Goal: Transaction & Acquisition: Obtain resource

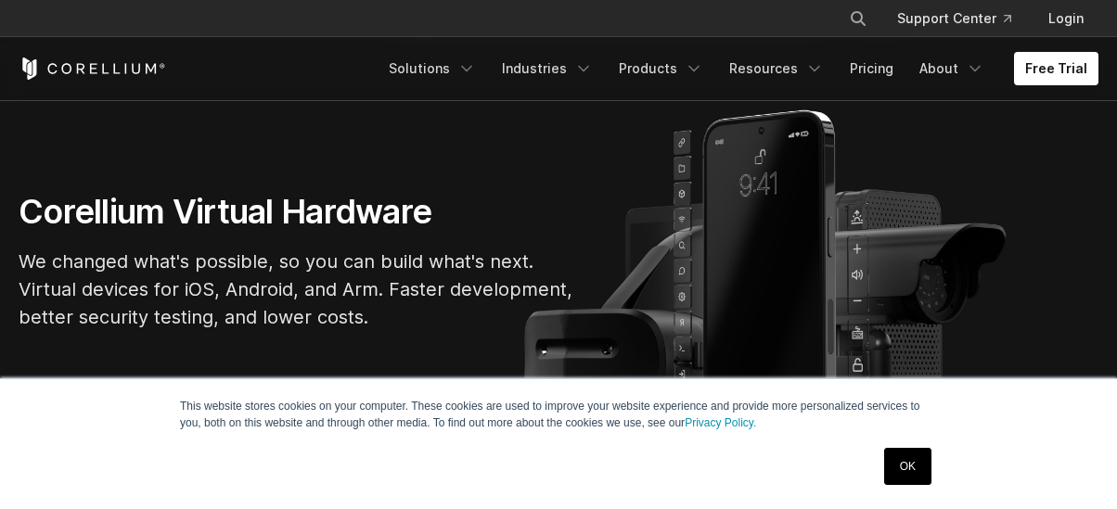
scroll to position [106, 0]
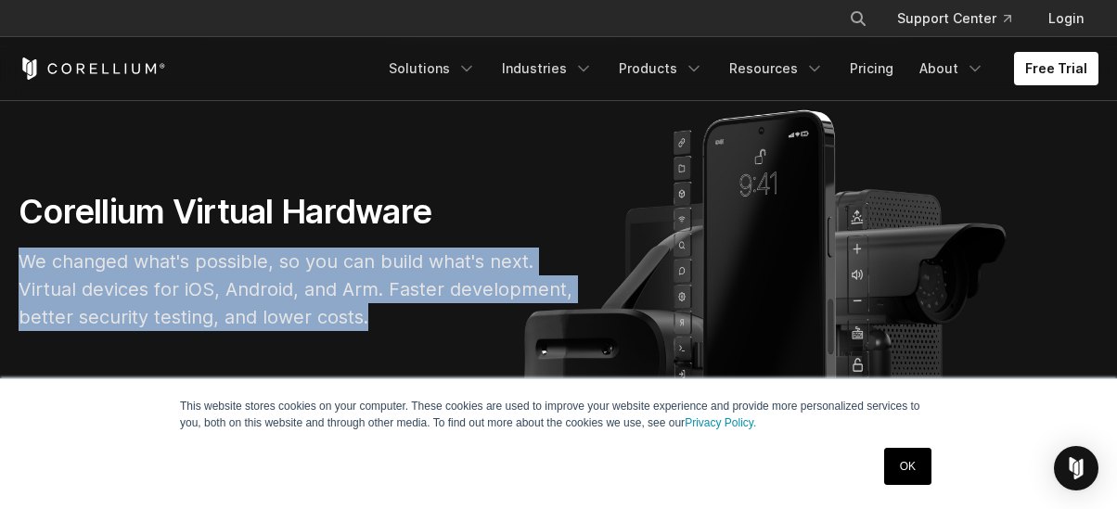
drag, startPoint x: 11, startPoint y: 254, endPoint x: 581, endPoint y: 316, distance: 572.9
click at [581, 316] on div "Corellium Virtual Hardware We changed what's possible, so you can build what's …" at bounding box center [297, 268] width 594 height 155
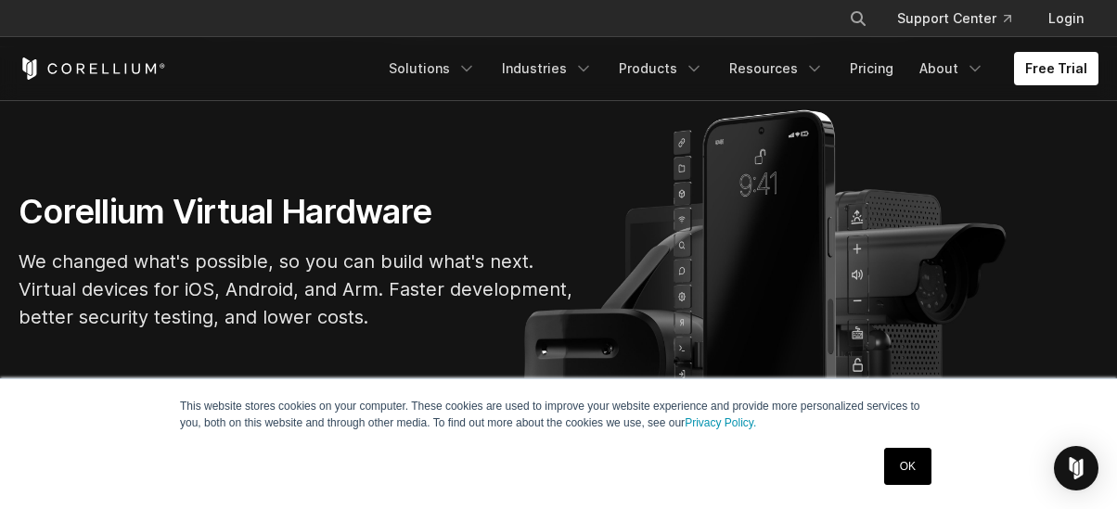
click at [581, 316] on div "Corellium Virtual Hardware We changed what's possible, so you can build what's …" at bounding box center [297, 268] width 594 height 155
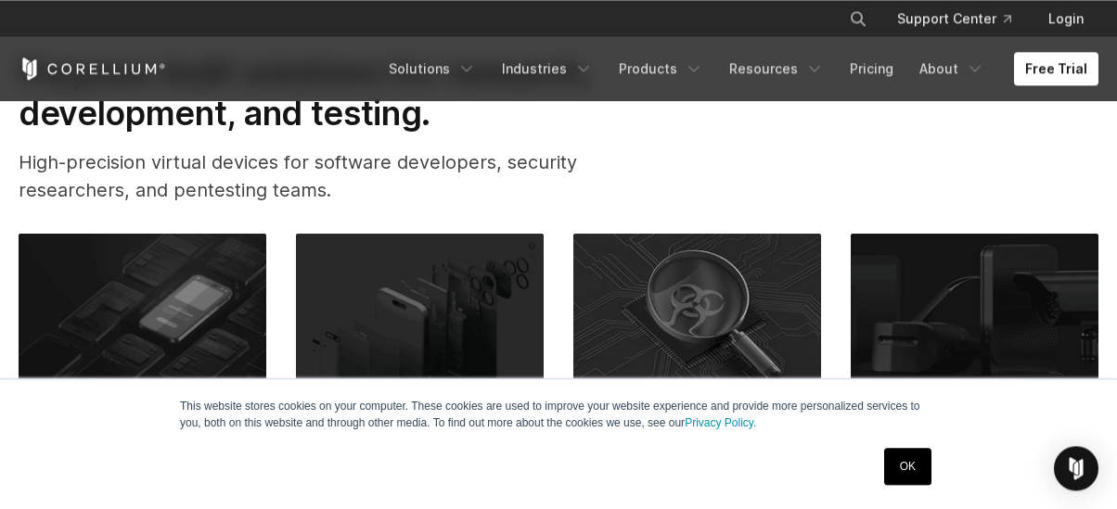
scroll to position [740, 0]
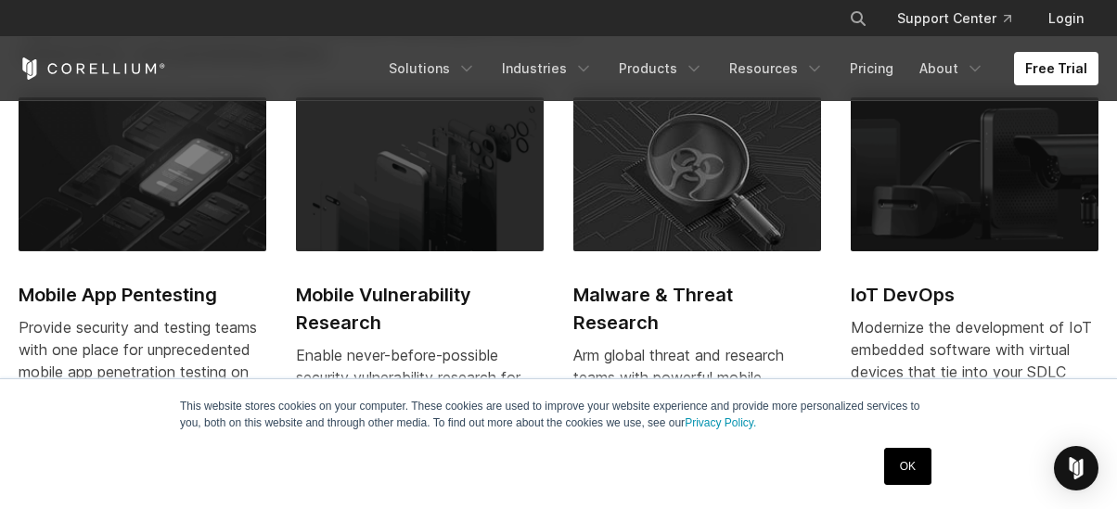
click at [871, 19] on button "Search" at bounding box center [857, 18] width 33 height 33
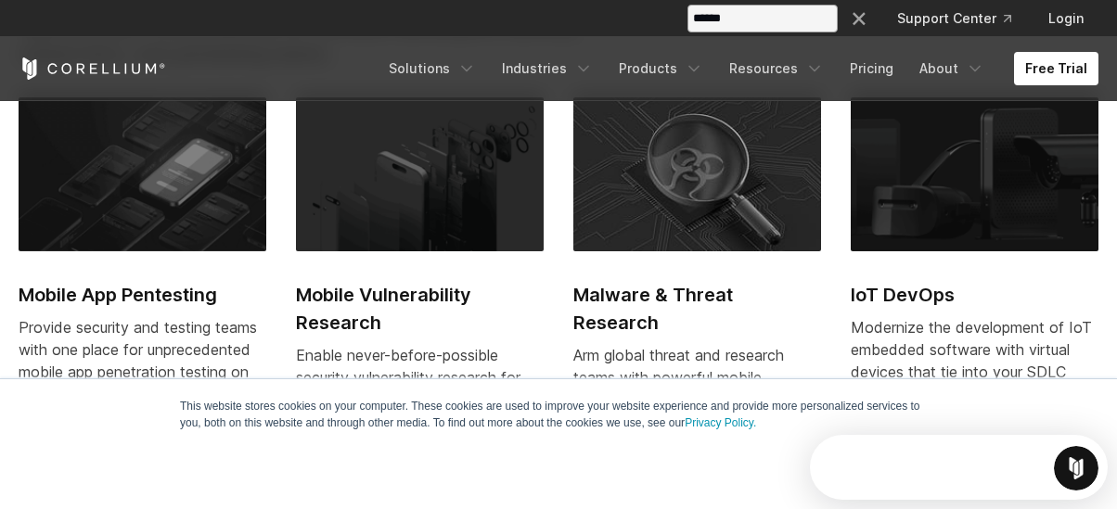
scroll to position [0, 0]
click at [730, 13] on input "Search our site..." at bounding box center [762, 19] width 150 height 28
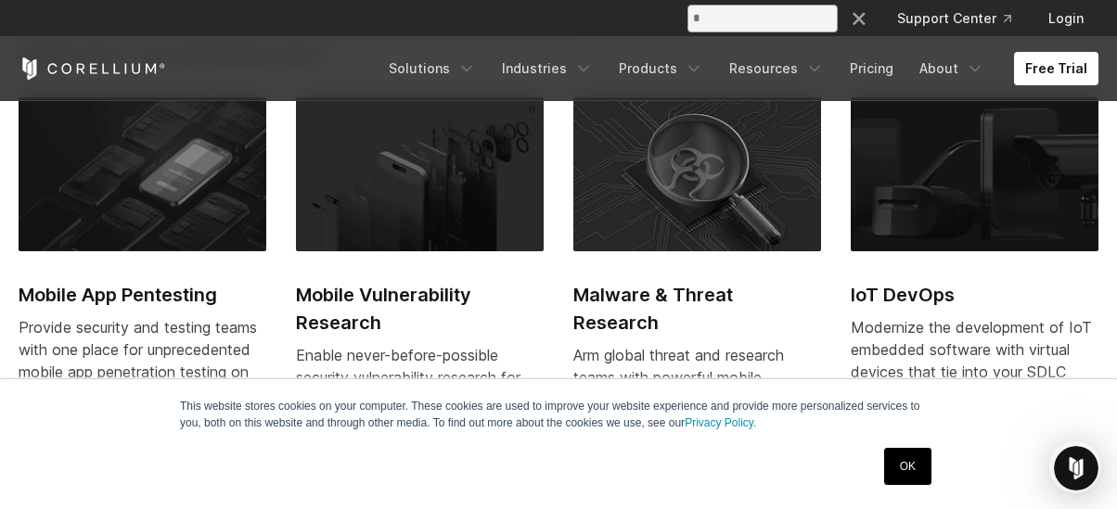
type input "*"
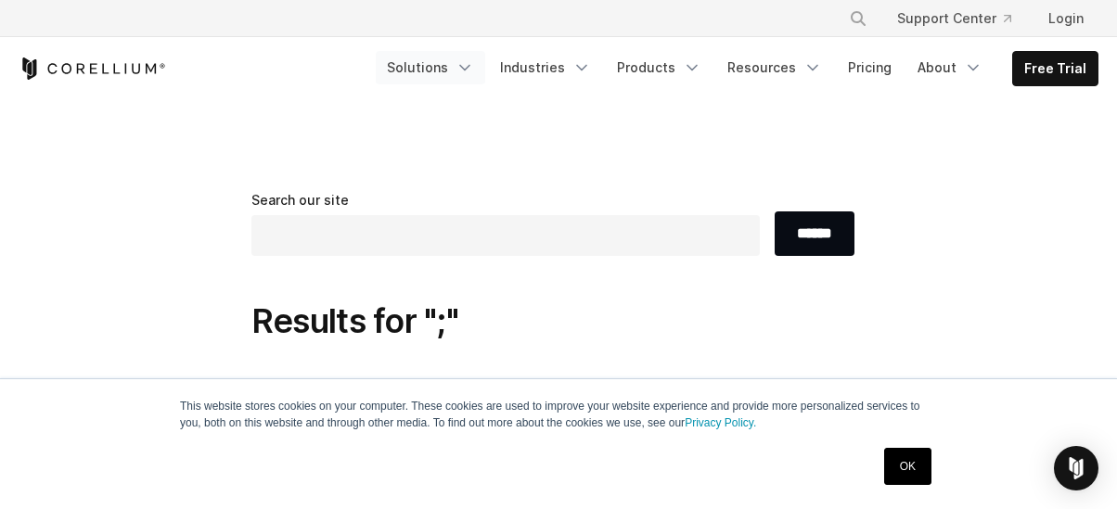
click at [437, 64] on link "Solutions" at bounding box center [430, 67] width 109 height 33
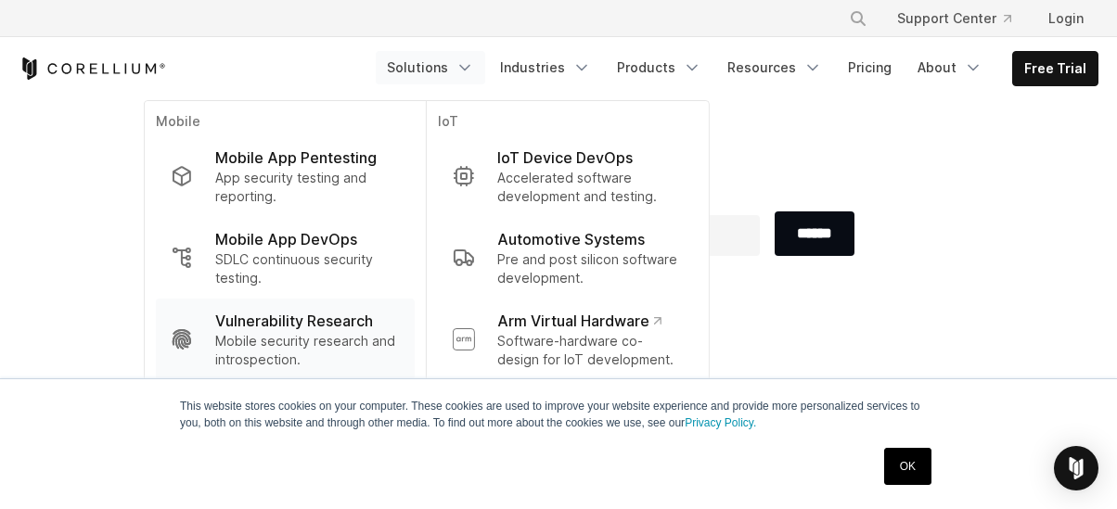
click at [358, 327] on p "Vulnerability Research" at bounding box center [294, 321] width 158 height 22
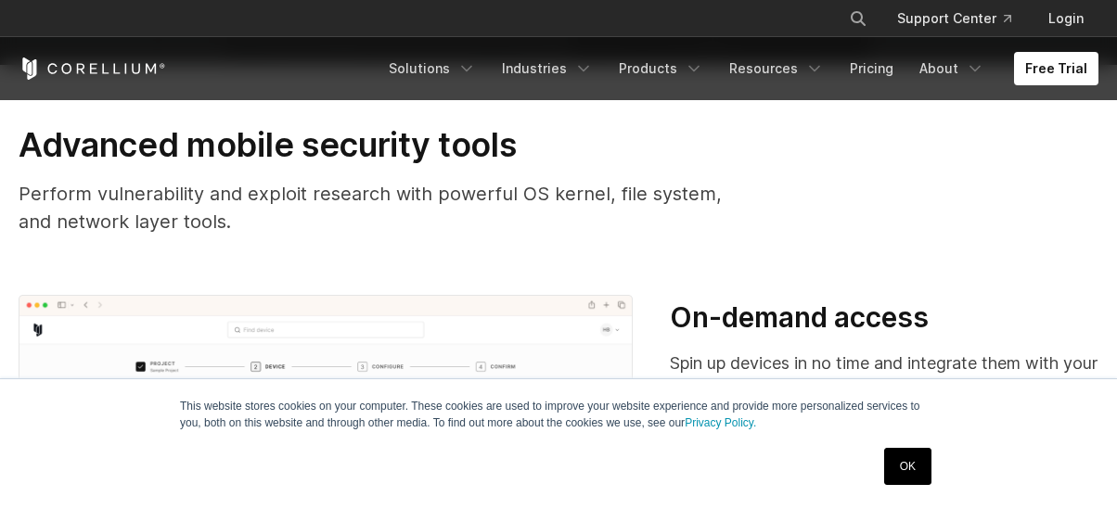
scroll to position [421, 0]
click at [902, 477] on link "OK" at bounding box center [907, 466] width 47 height 37
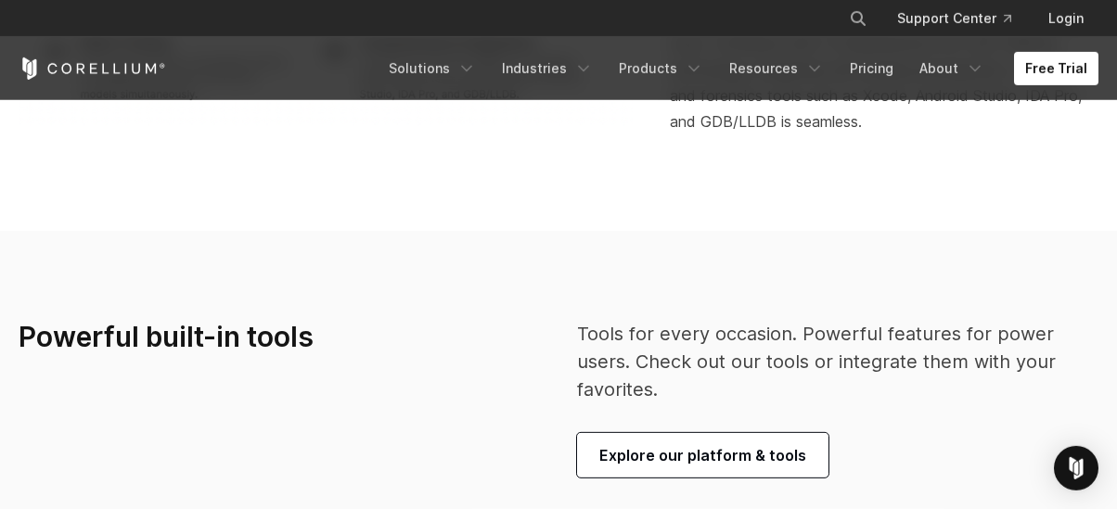
scroll to position [3170, 0]
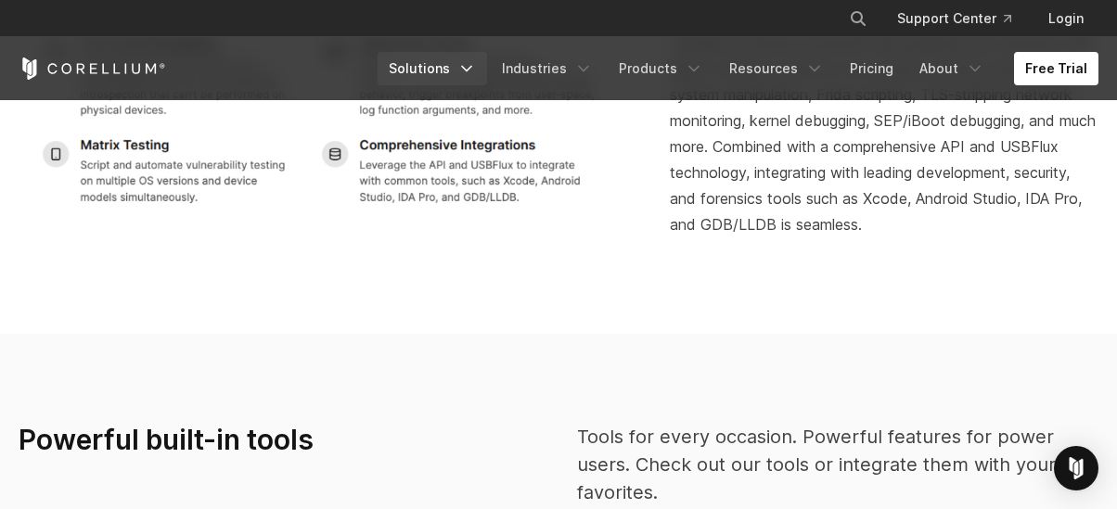
click at [454, 80] on link "Solutions" at bounding box center [432, 68] width 109 height 33
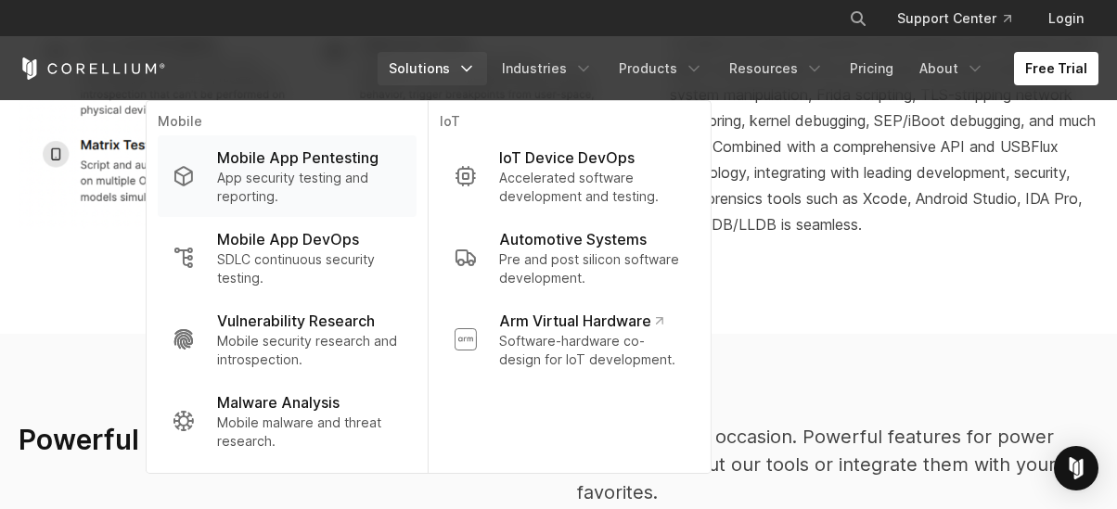
click at [339, 147] on link "Mobile App Pentesting App security testing and reporting." at bounding box center [287, 176] width 259 height 82
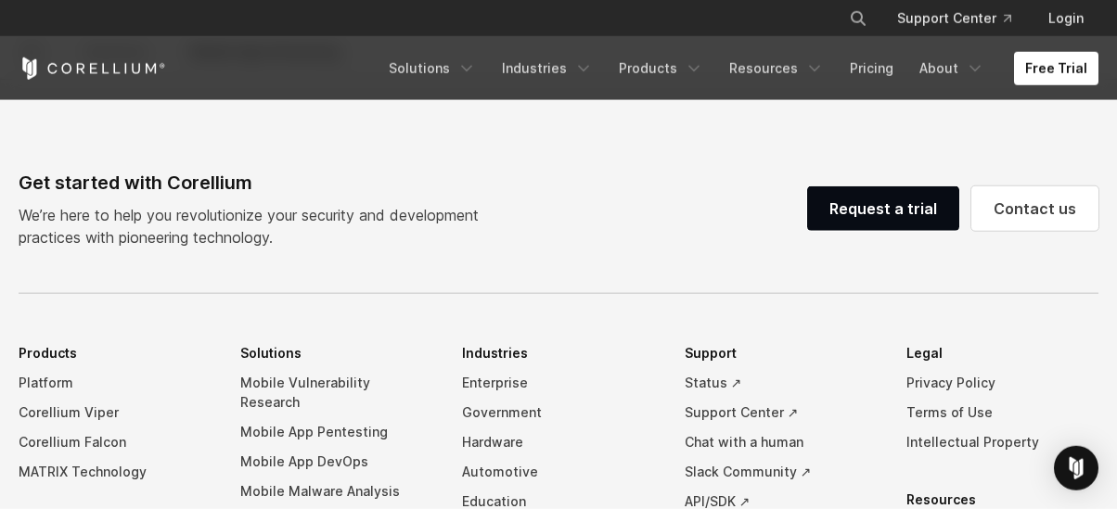
scroll to position [5499, 0]
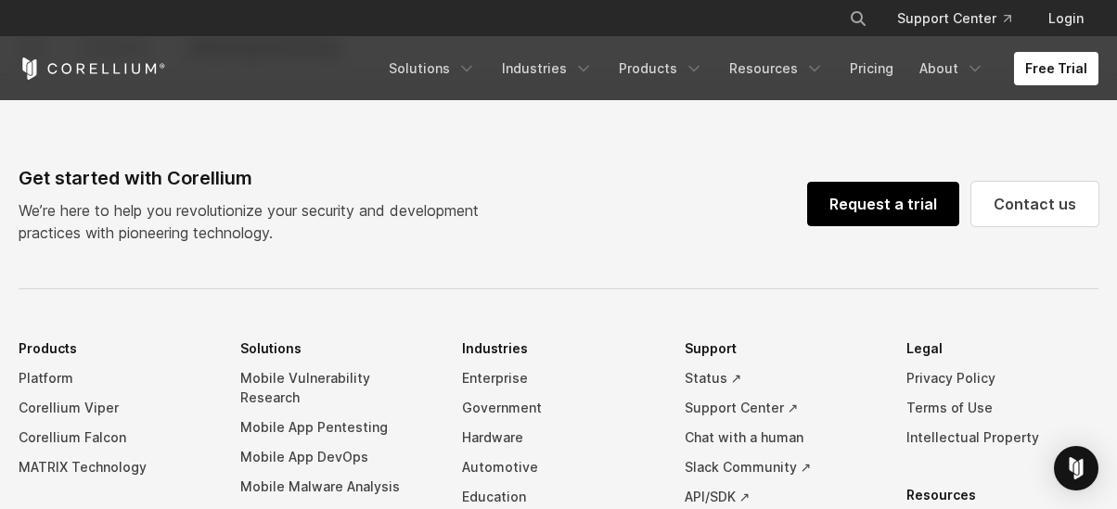
click at [893, 220] on link "Request a trial" at bounding box center [883, 204] width 152 height 45
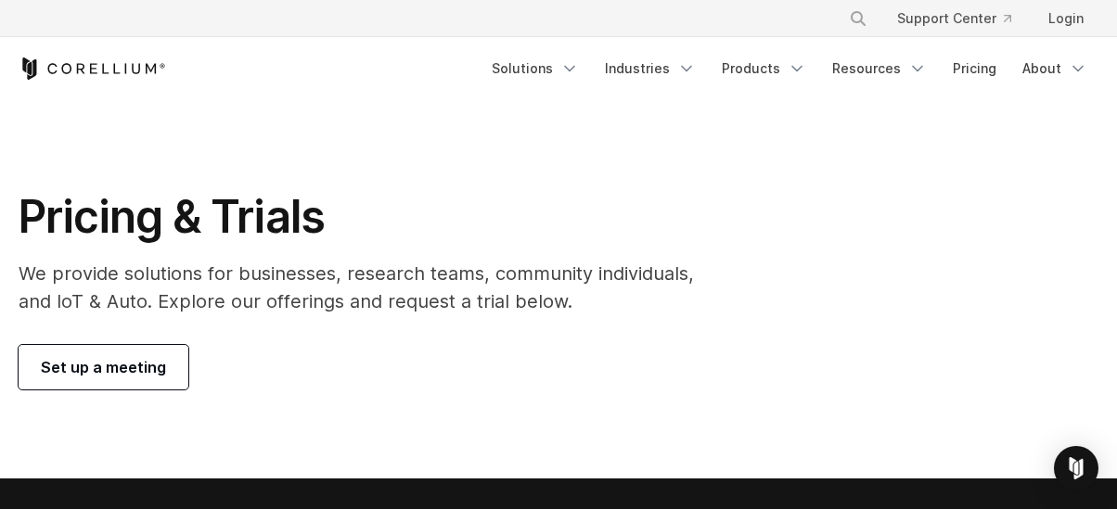
scroll to position [529, 0]
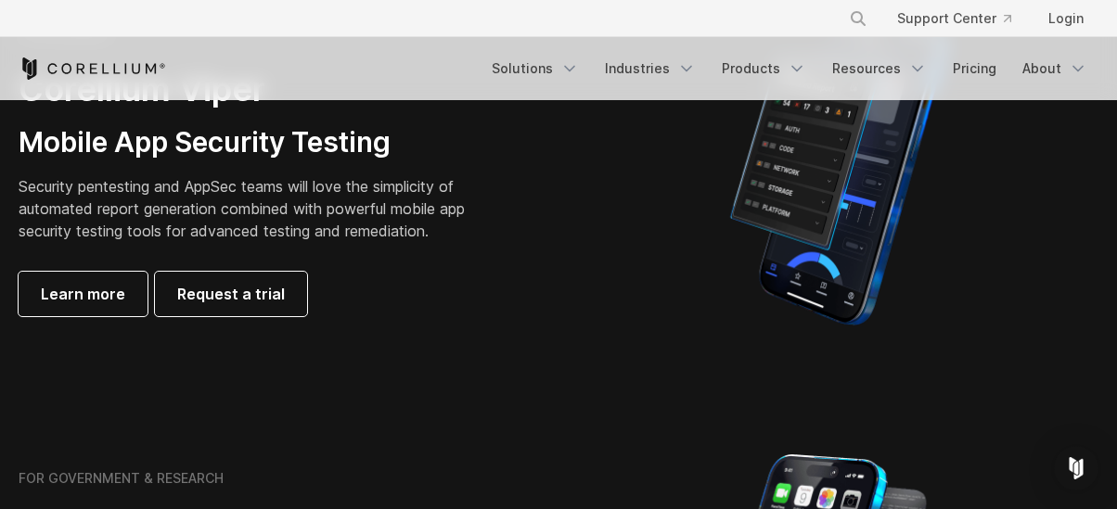
click at [245, 323] on div "FOR BUSINESS Corellium Viper Mobile App Security Testing Security pentesting an…" at bounding box center [558, 171] width 1117 height 325
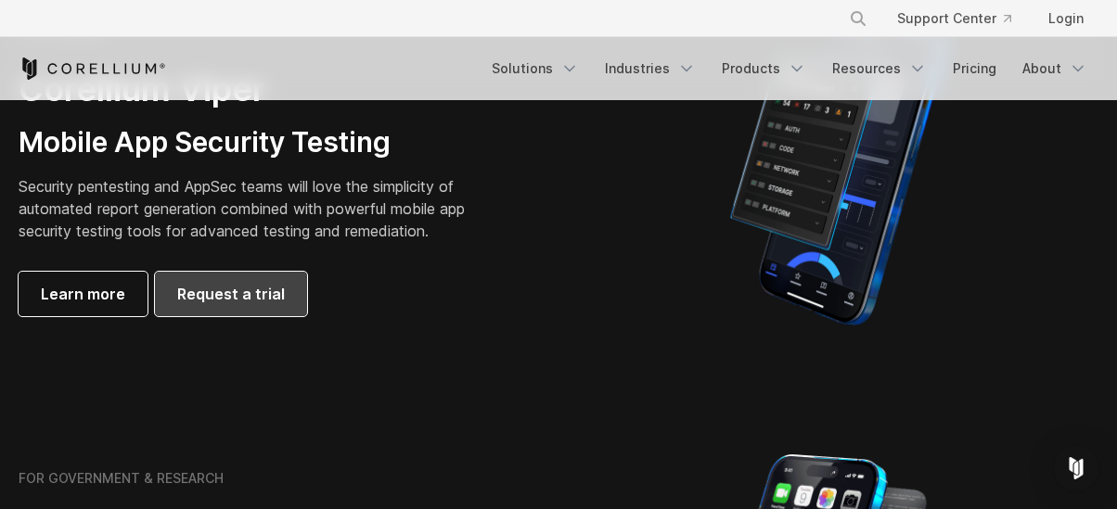
click at [244, 306] on link "Request a trial" at bounding box center [231, 294] width 152 height 45
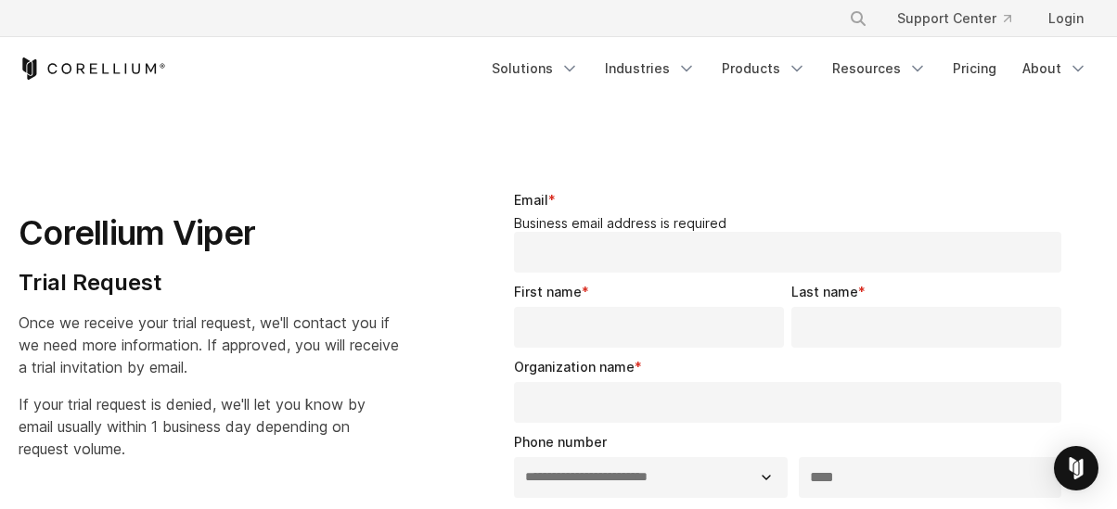
select select "**"
click at [655, 67] on link "Industries" at bounding box center [650, 68] width 113 height 33
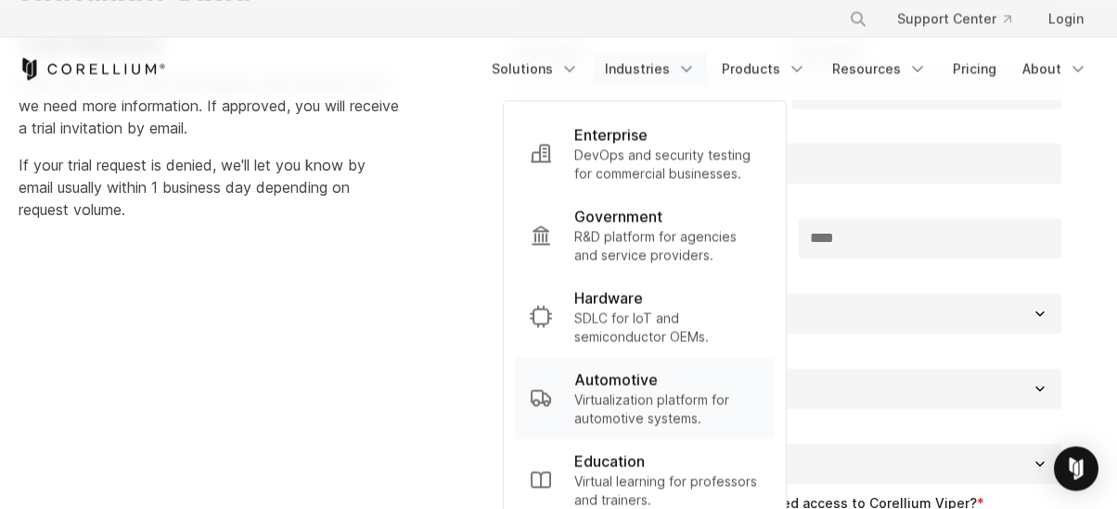
scroll to position [317, 0]
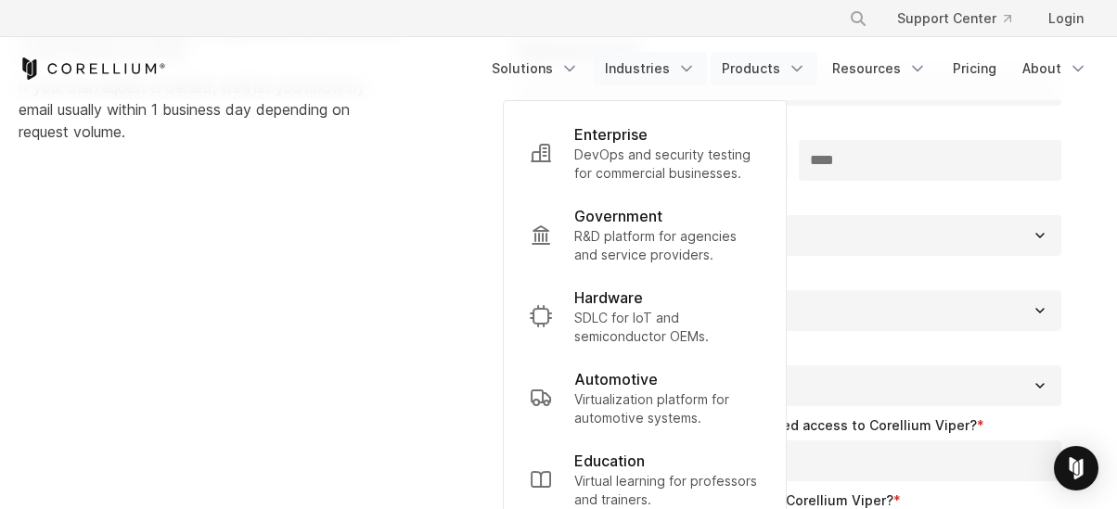
click at [770, 67] on link "Products" at bounding box center [764, 68] width 107 height 33
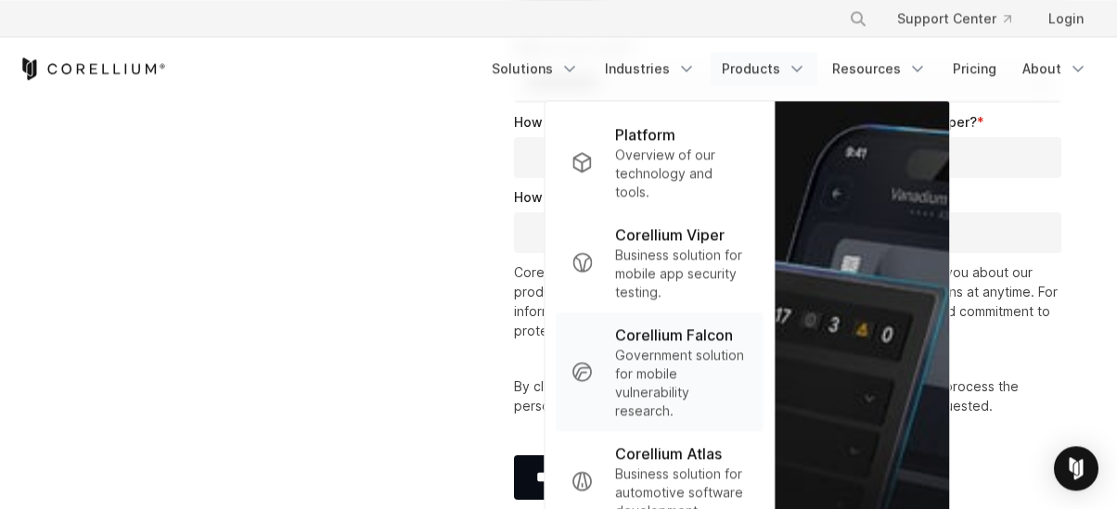
scroll to position [634, 0]
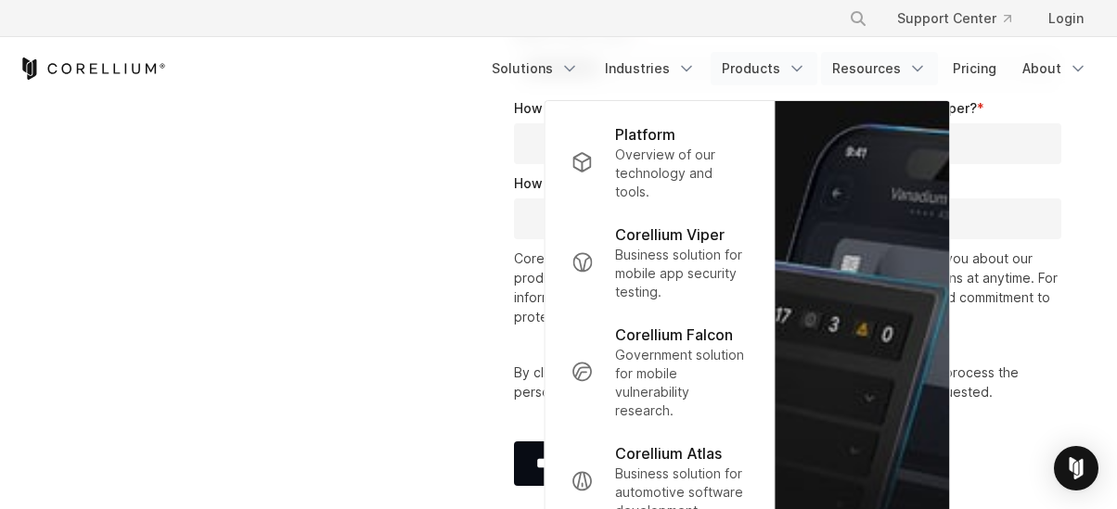
click at [878, 52] on link "Resources" at bounding box center [879, 68] width 117 height 33
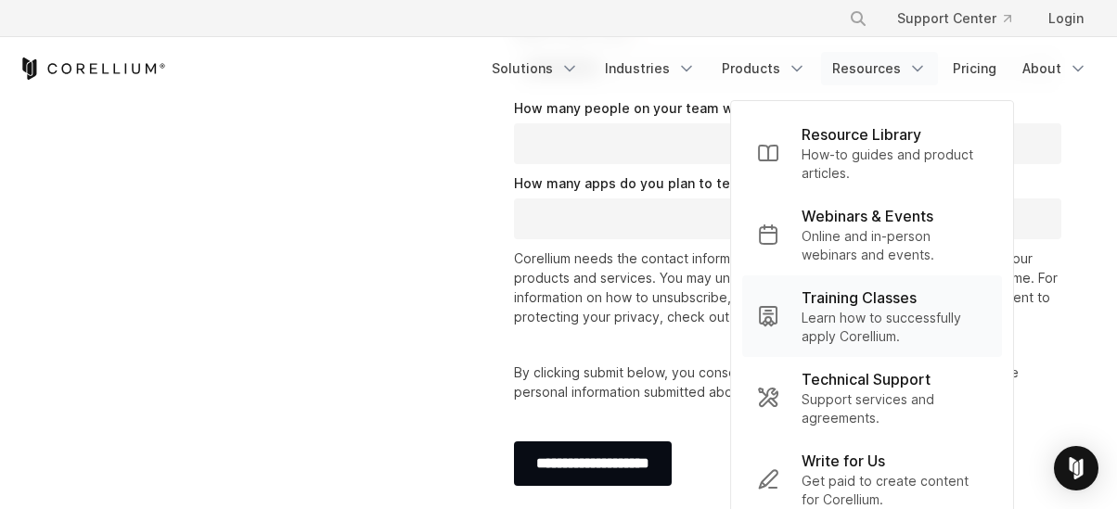
click at [831, 312] on p "Learn how to successfully apply Corellium." at bounding box center [894, 327] width 186 height 37
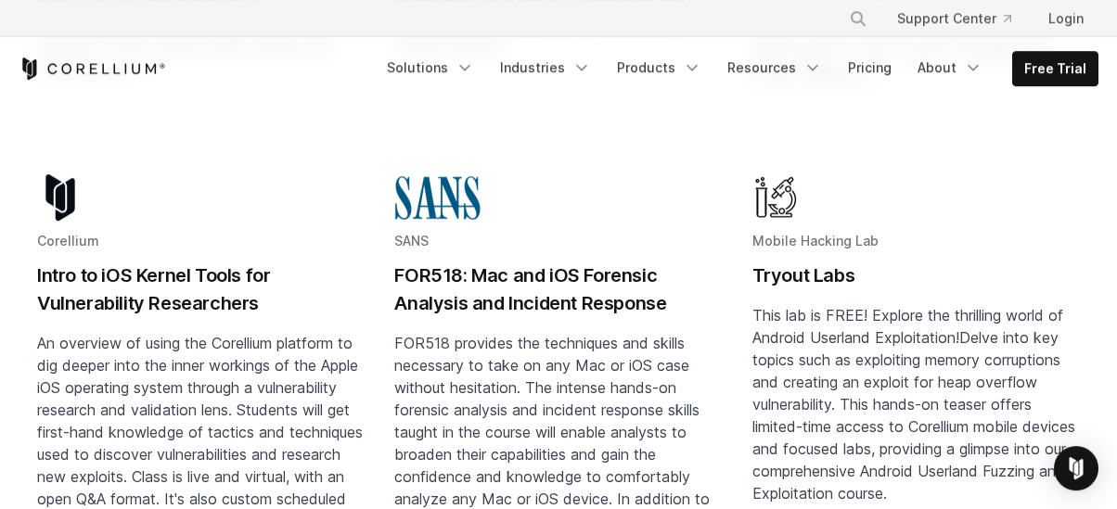
scroll to position [740, 0]
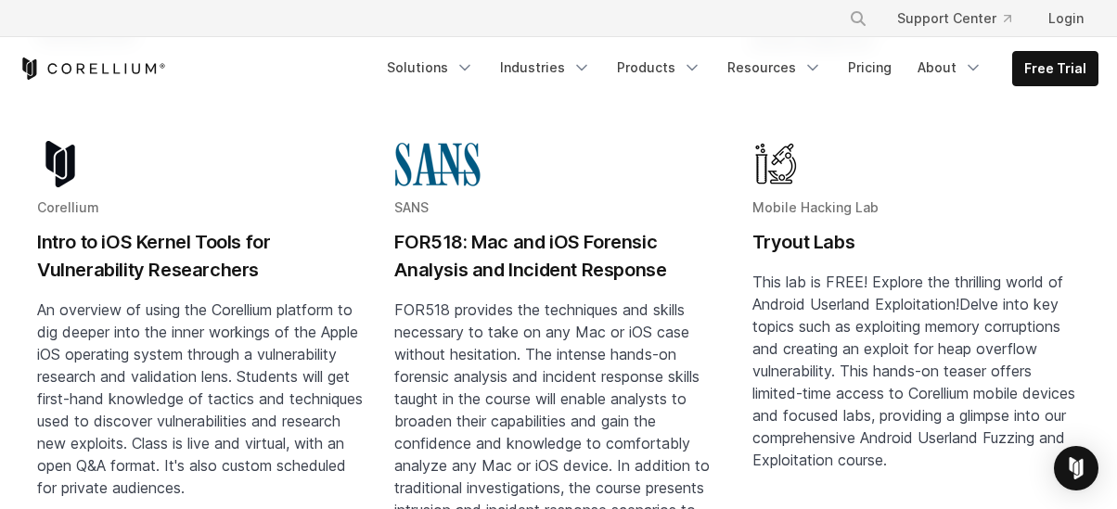
click at [826, 228] on h2 "Tryout Labs" at bounding box center [915, 242] width 327 height 28
